Goal: Transaction & Acquisition: Download file/media

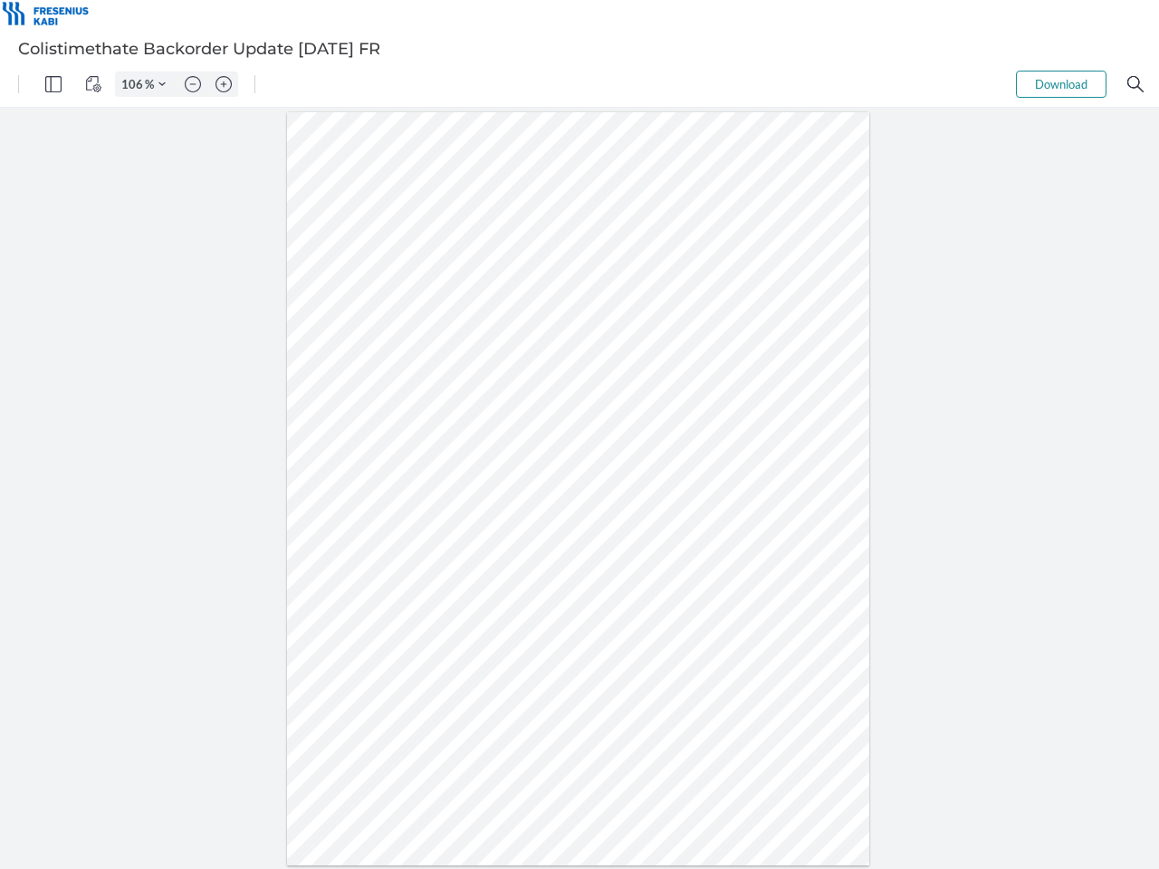
click at [53, 84] on img "Panel" at bounding box center [53, 84] width 16 height 16
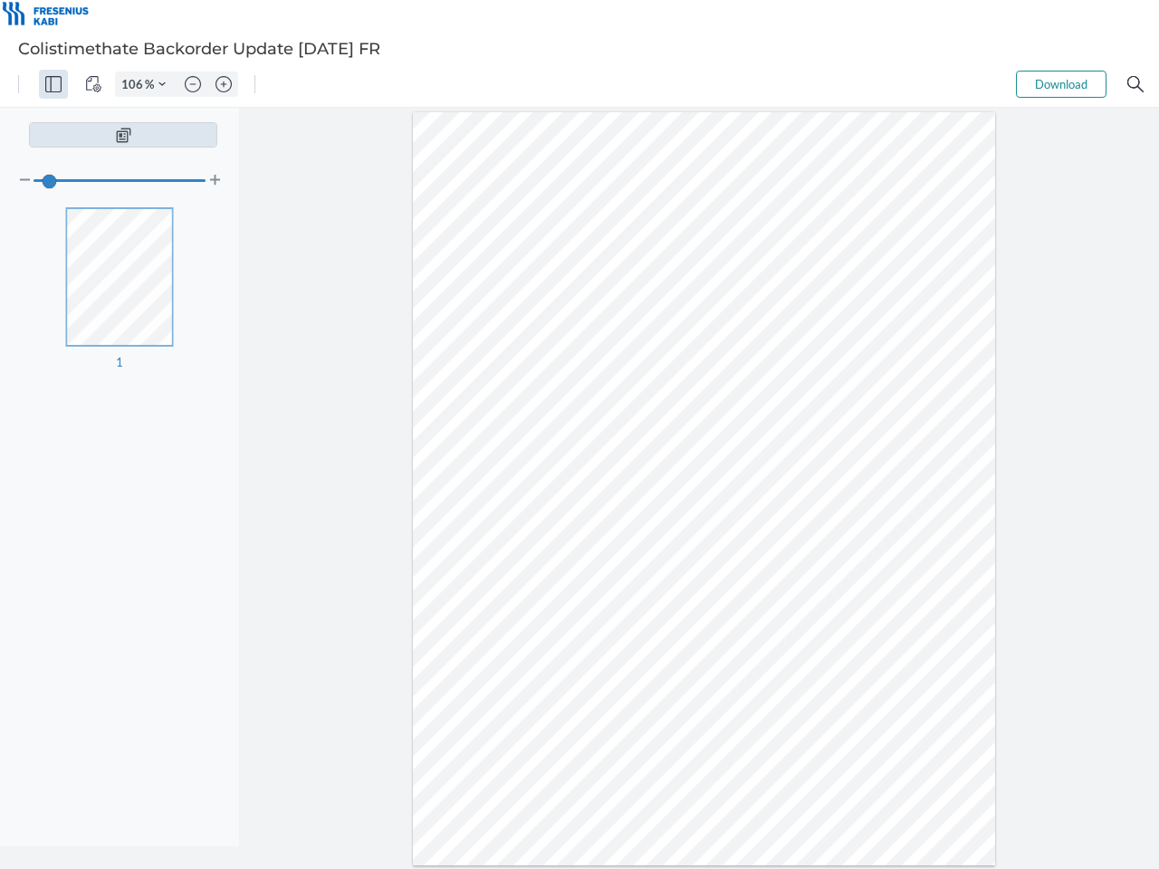
click at [93, 84] on img "View Controls" at bounding box center [93, 84] width 16 height 16
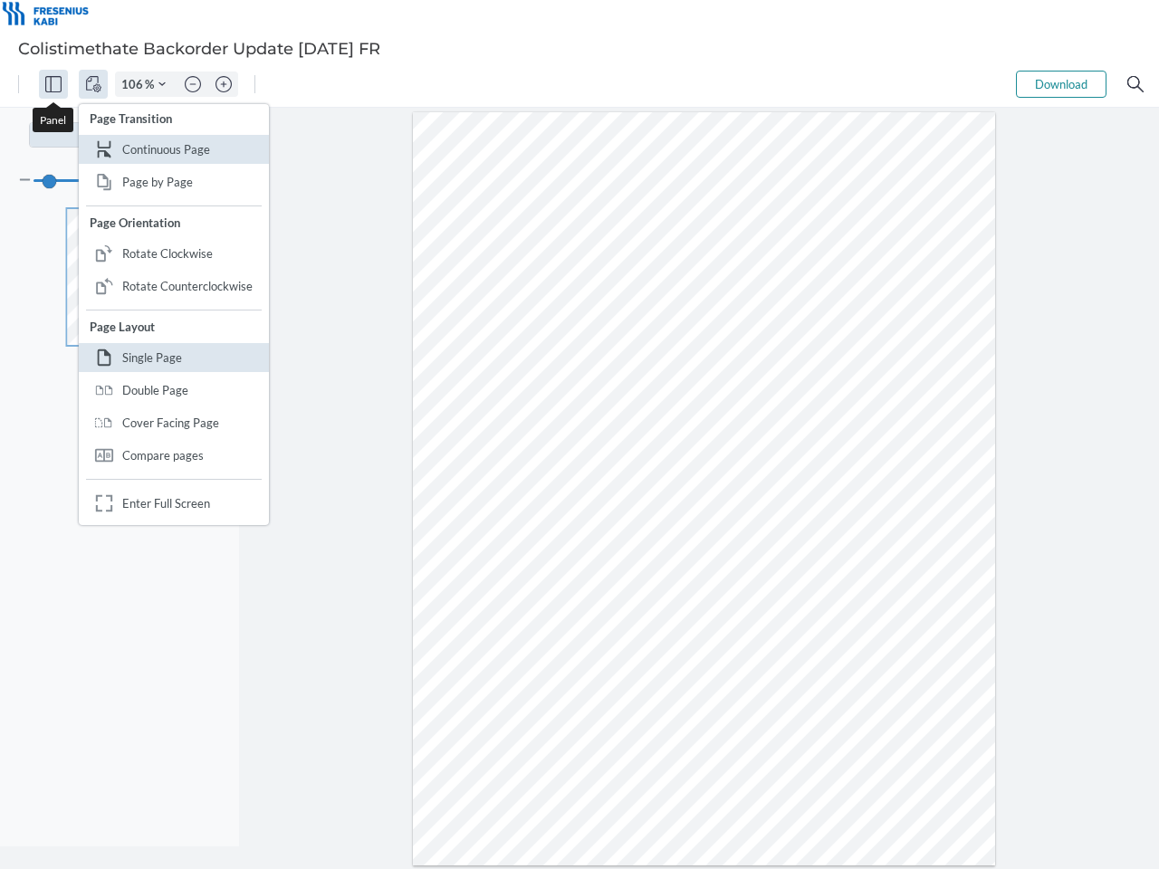
click at [135, 84] on input "106" at bounding box center [130, 84] width 29 height 16
click at [162, 84] on img "Zoom Controls" at bounding box center [161, 84] width 7 height 7
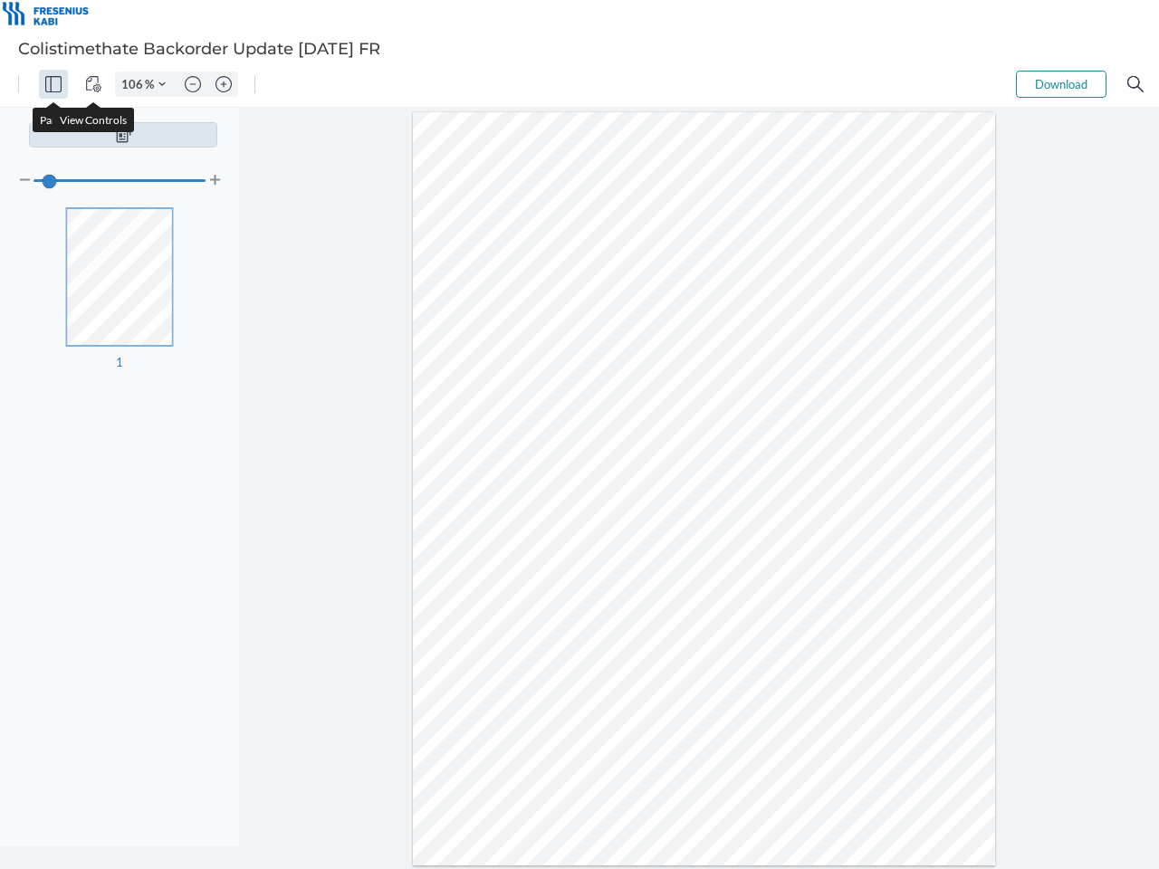
click at [193, 84] on img "Zoom out" at bounding box center [193, 84] width 16 height 16
click at [224, 84] on img "Zoom in" at bounding box center [223, 84] width 16 height 16
type input "106"
click at [1061, 84] on button "Download" at bounding box center [1061, 84] width 91 height 27
click at [1135, 84] on img "Search" at bounding box center [1135, 84] width 16 height 16
